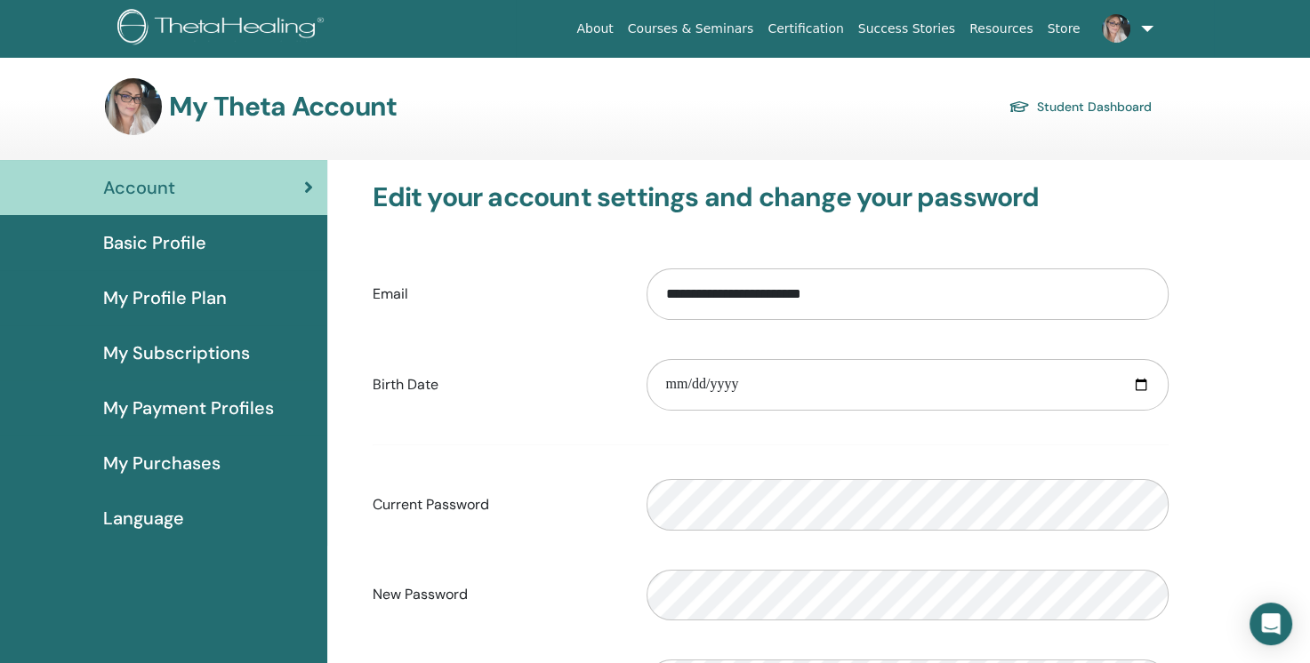
click at [173, 244] on span "Basic Profile" at bounding box center [154, 242] width 103 height 27
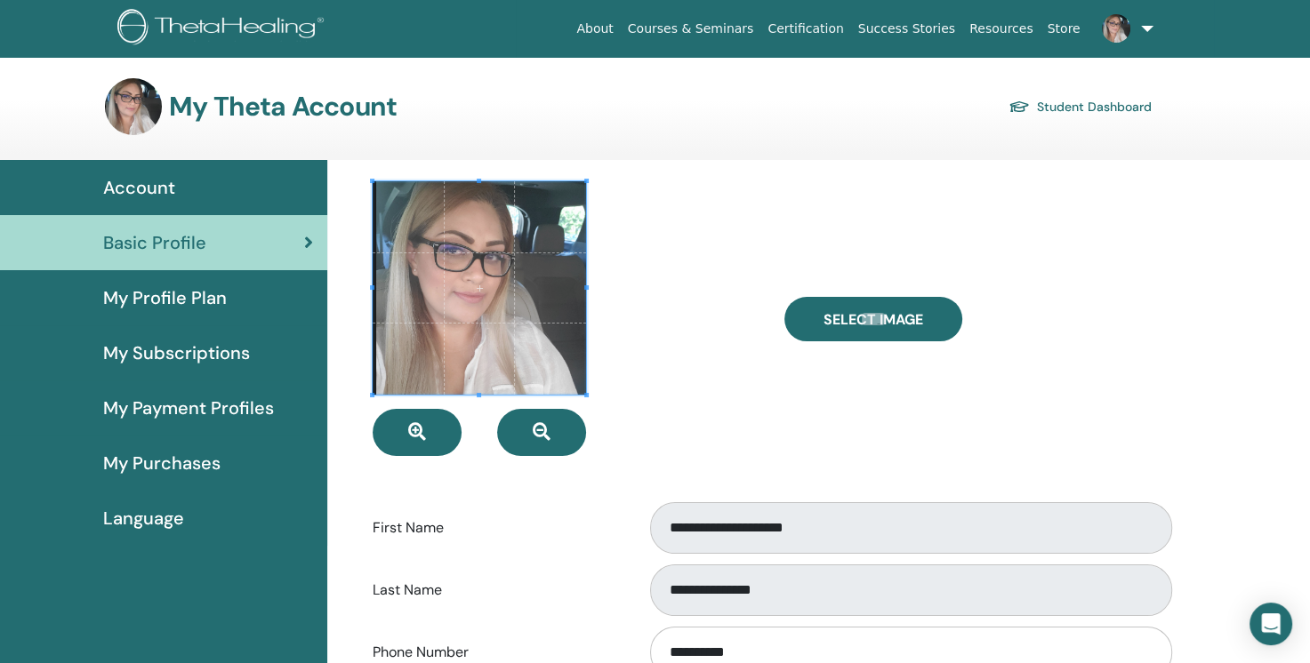
click at [845, 25] on link "Certification" at bounding box center [805, 28] width 90 height 33
